Goal: Check status: Check status

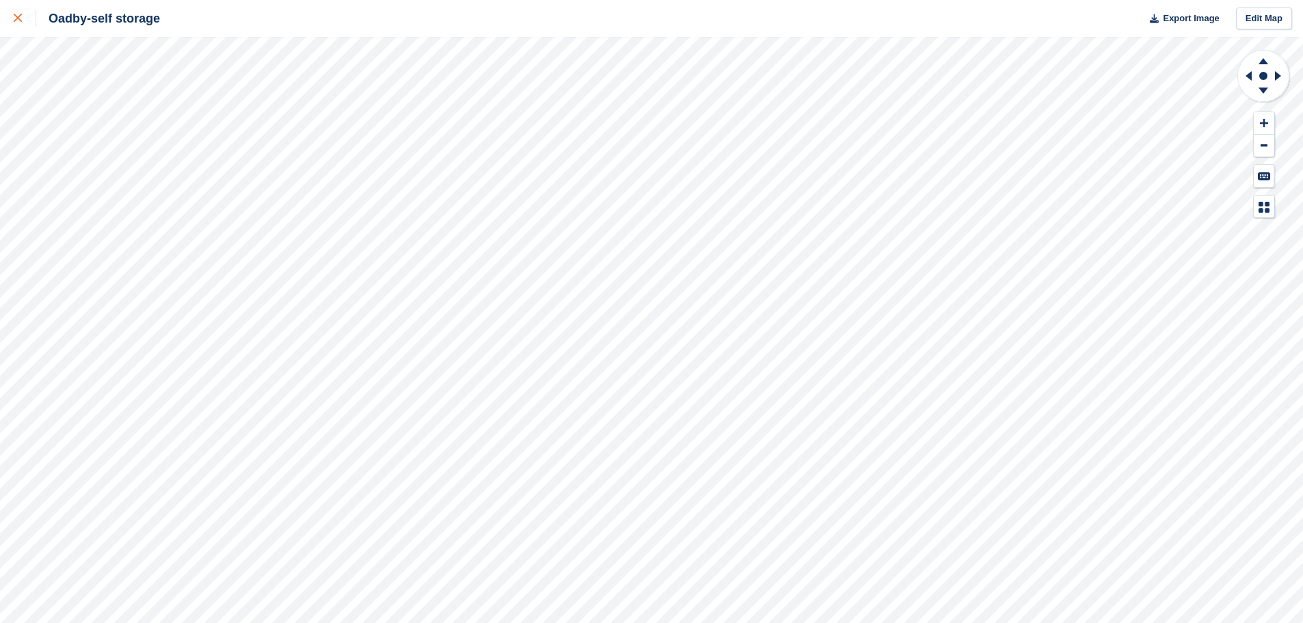
click at [6, 18] on link at bounding box center [18, 18] width 36 height 37
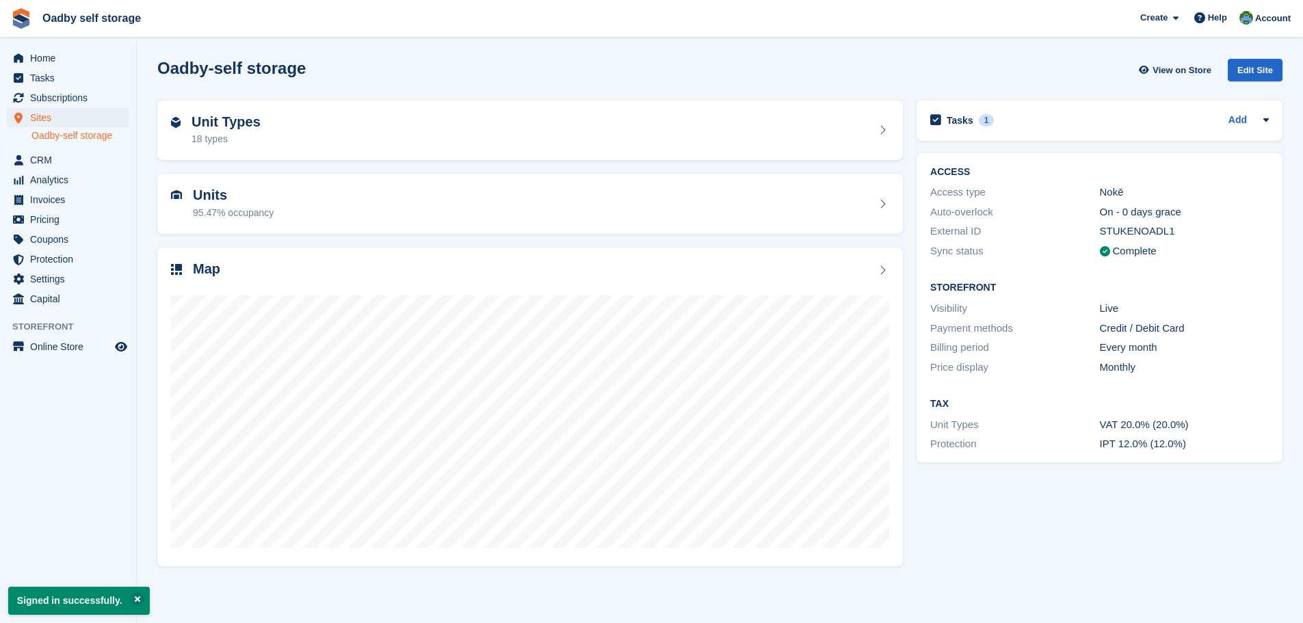
click at [139, 107] on section "Signed in successfully. Oadby-self storage View on Store Edit Site Unit Types 1…" at bounding box center [720, 311] width 1166 height 623
click at [39, 52] on span "Home" at bounding box center [71, 58] width 82 height 19
click at [39, 53] on span "Home" at bounding box center [71, 58] width 82 height 19
click at [42, 58] on span "Home" at bounding box center [71, 58] width 82 height 19
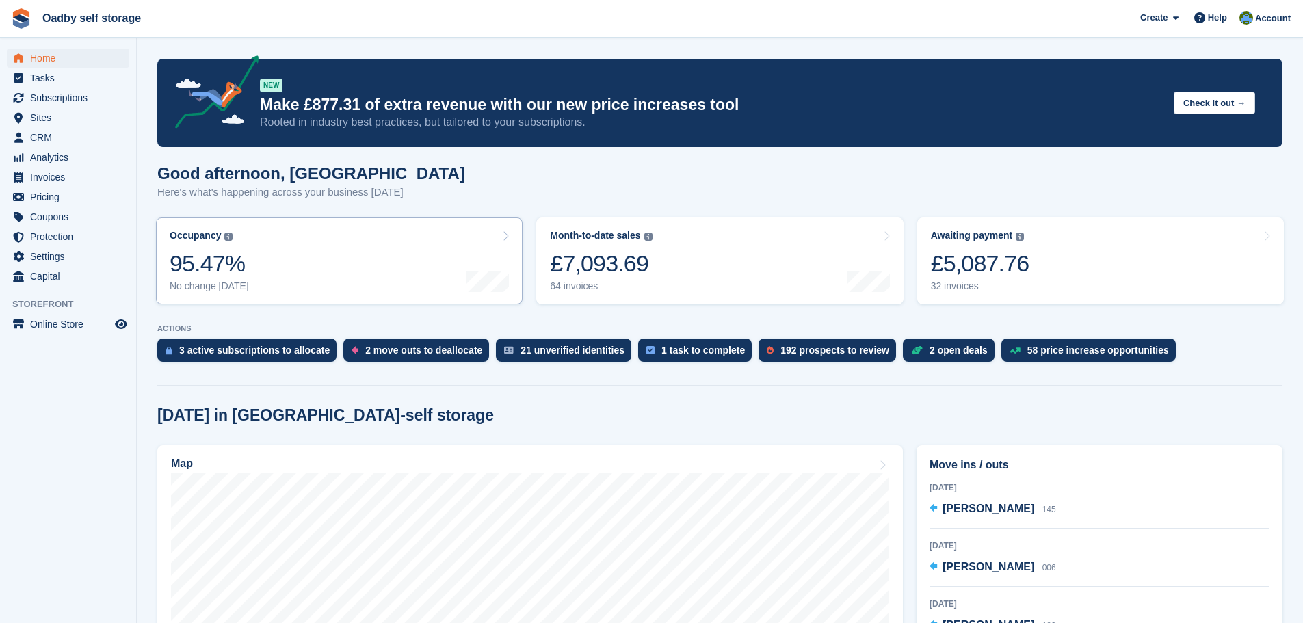
click at [509, 237] on icon at bounding box center [505, 236] width 7 height 11
